Goal: Task Accomplishment & Management: Manage account settings

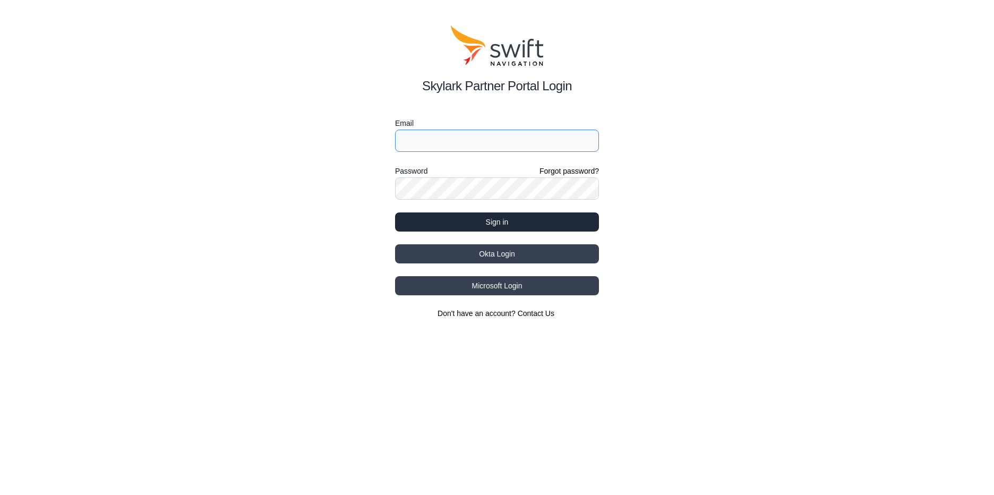
type input "[EMAIL_ADDRESS][DOMAIN_NAME]"
click at [488, 223] on button "Sign in" at bounding box center [497, 221] width 204 height 19
